Goal: Obtain resource: Download file/media

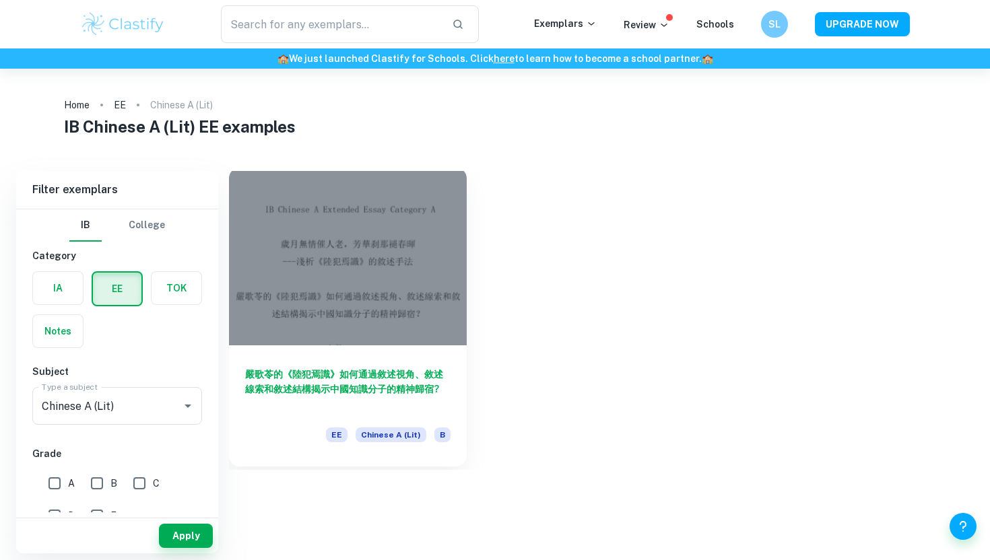
click at [403, 241] on div at bounding box center [348, 257] width 238 height 178
click at [368, 286] on div at bounding box center [348, 257] width 238 height 178
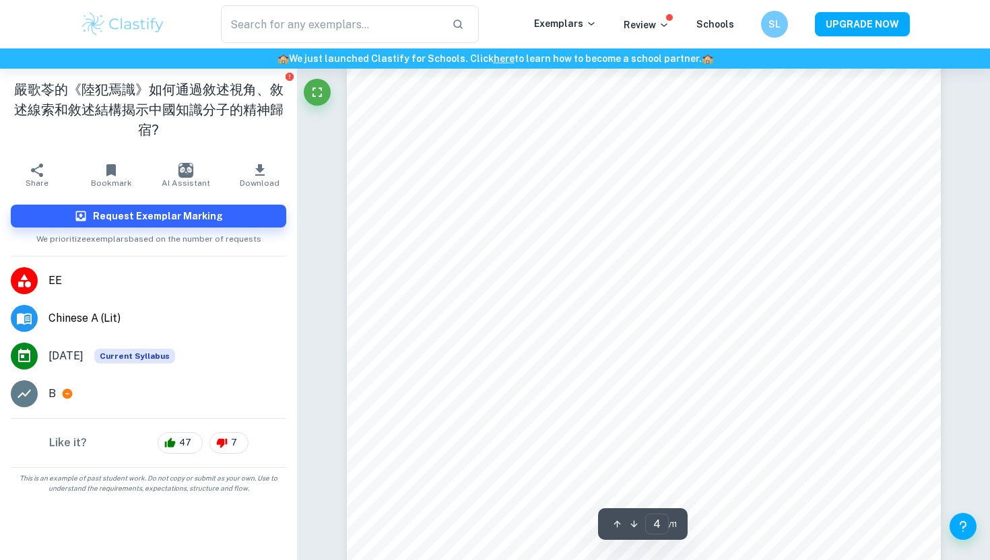
scroll to position [2885, 0]
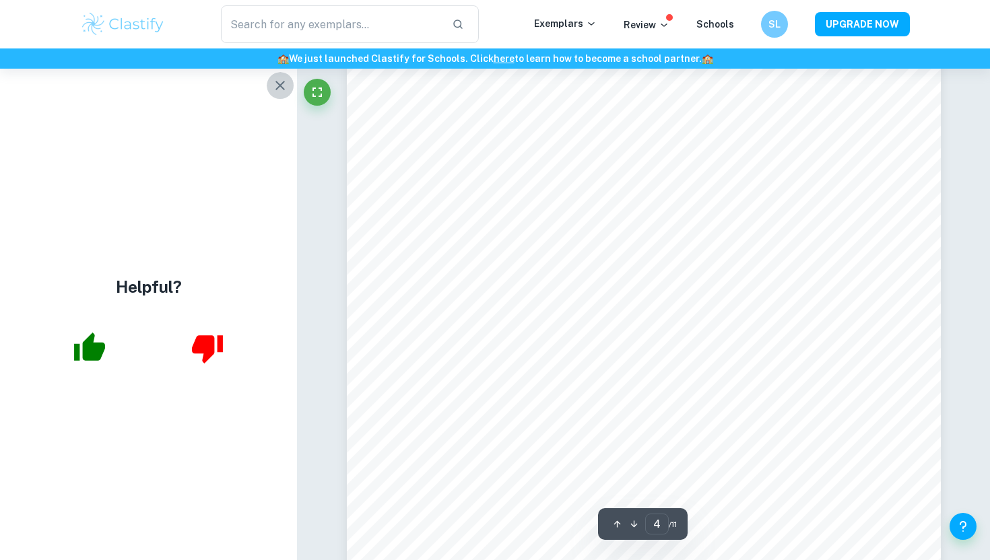
click at [281, 91] on icon "button" at bounding box center [280, 85] width 16 height 16
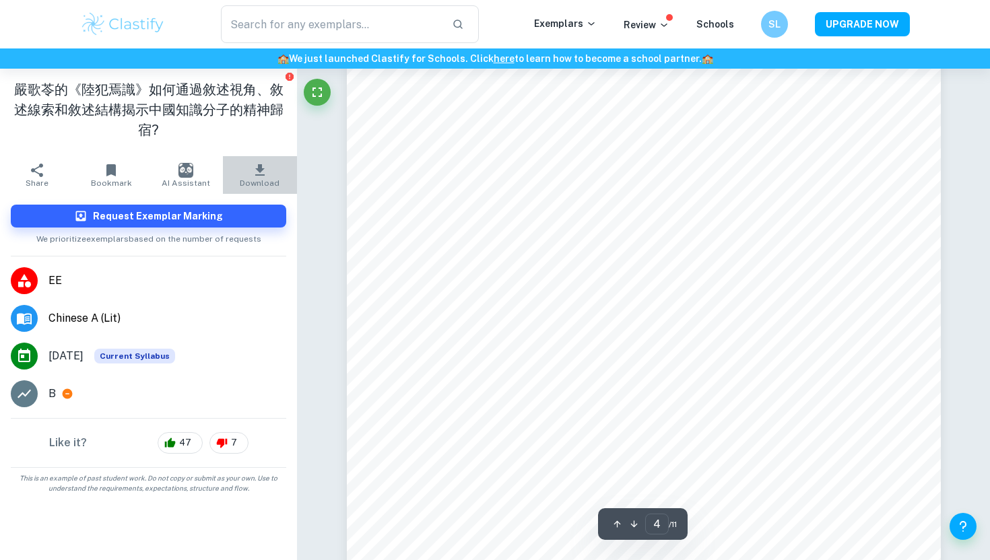
click at [252, 170] on icon "button" at bounding box center [260, 170] width 16 height 16
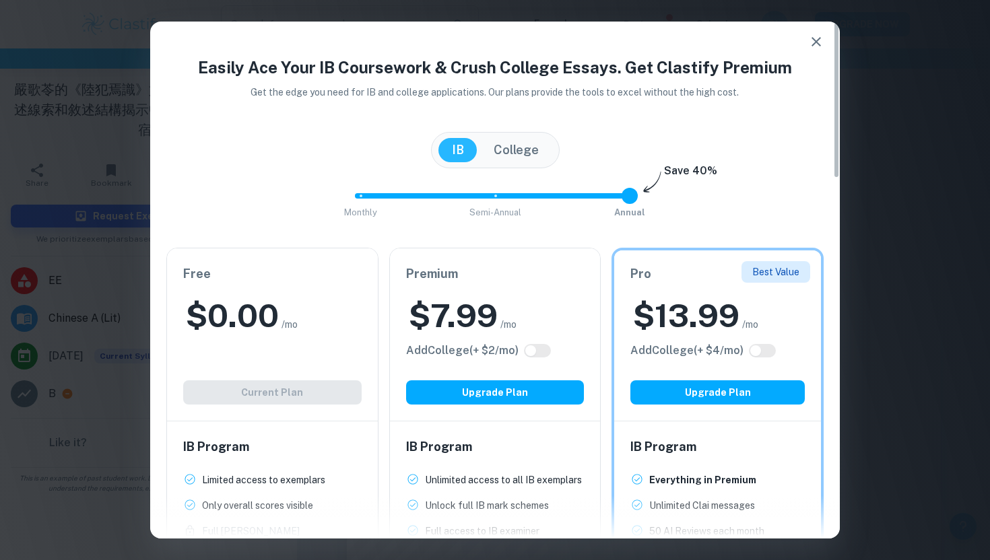
click at [811, 44] on icon "button" at bounding box center [816, 42] width 16 height 16
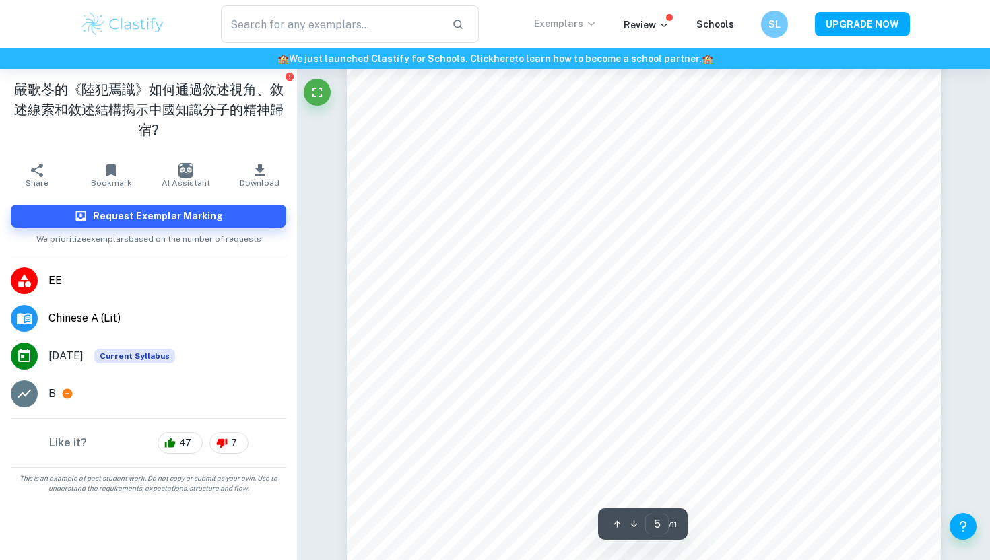
scroll to position [4125, 0]
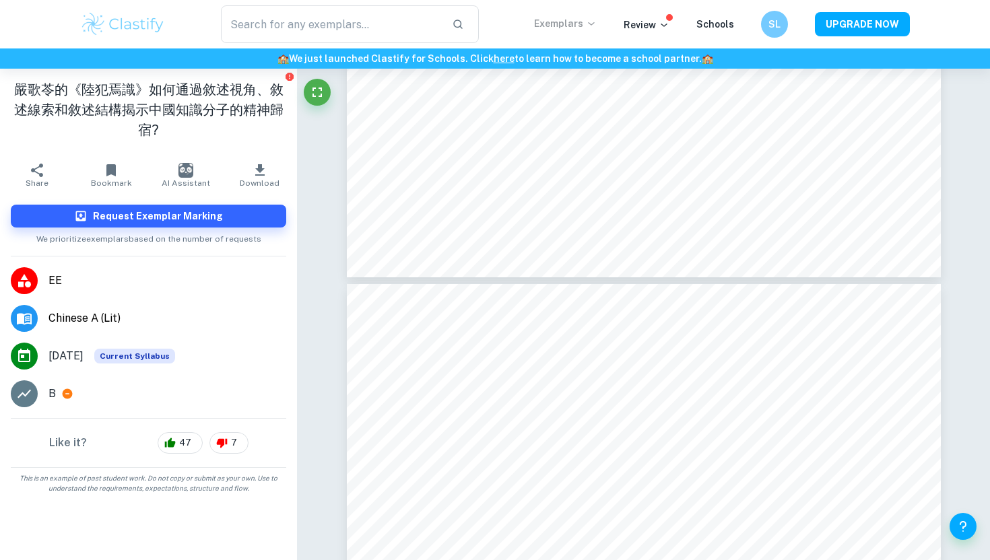
type input "6"
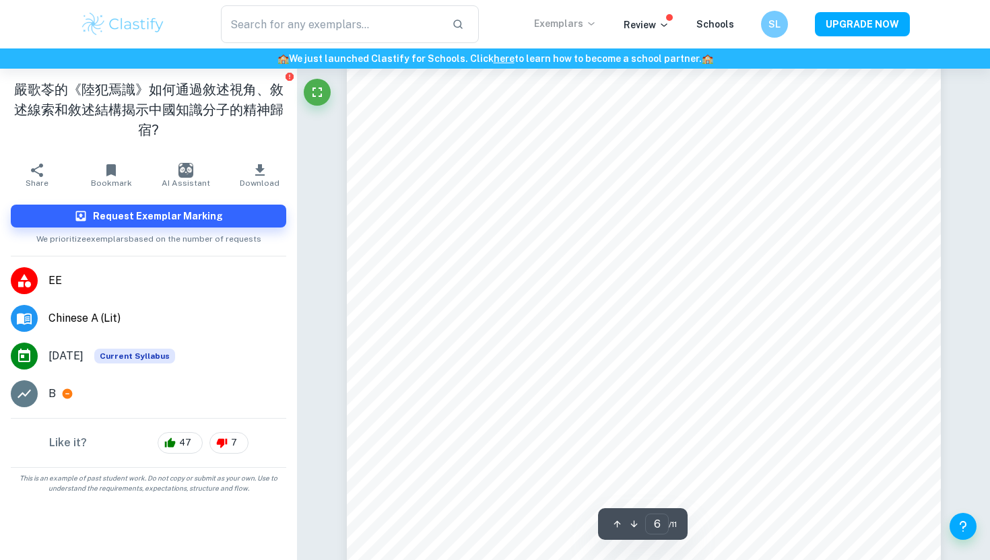
scroll to position [4736, 0]
